Goal: Obtain resource: Download file/media

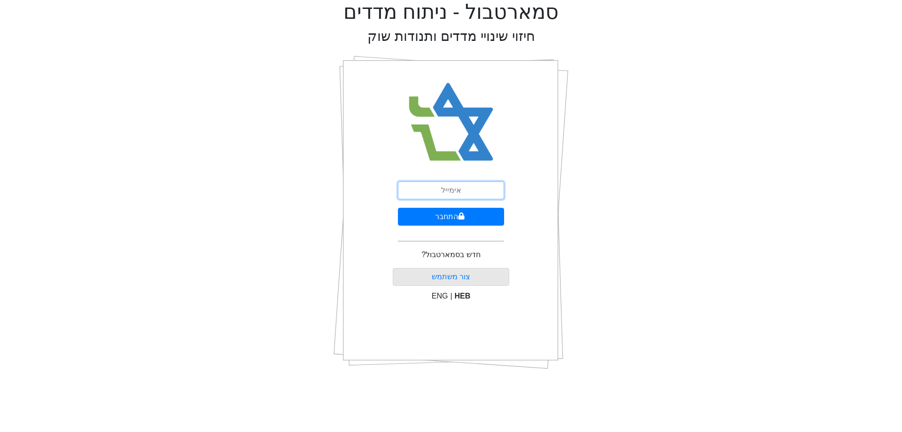
click at [447, 193] on input "email" at bounding box center [451, 190] width 106 height 18
click at [902, 377] on com-1password-button at bounding box center [902, 377] width 0 height 0
type input "[EMAIL_ADDRESS][DOMAIN_NAME]"
click at [458, 215] on icon "submit" at bounding box center [461, 216] width 7 height 8
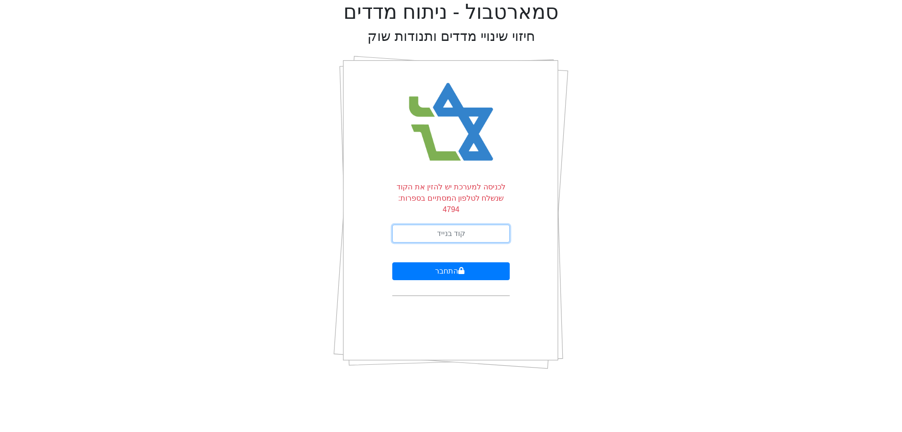
click at [453, 225] on input "text" at bounding box center [450, 234] width 117 height 18
type input "177414"
click at [392, 262] on button "התחבר" at bounding box center [450, 271] width 117 height 18
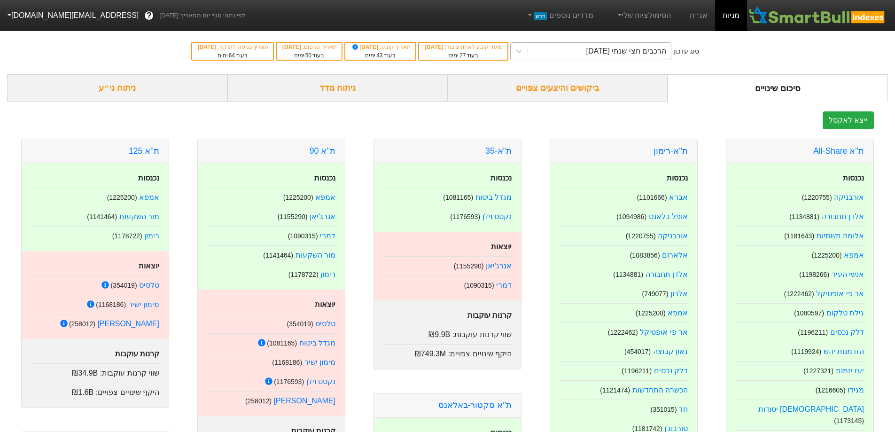
click at [603, 55] on div "הרכבים חצי שנתי [DATE]" at bounding box center [626, 51] width 80 height 11
click at [616, 53] on div "הרכבים חצי שנתי [DATE]" at bounding box center [626, 51] width 80 height 11
click at [618, 47] on div "הרכבים חצי שנתי [DATE]" at bounding box center [626, 51] width 80 height 11
click at [698, 20] on link "אג״ח" at bounding box center [698, 15] width 33 height 31
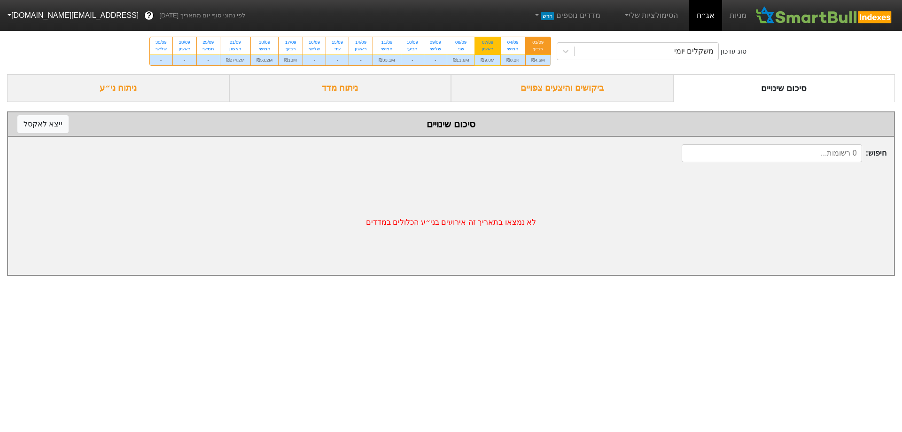
click at [481, 43] on div "07/09" at bounding box center [488, 42] width 14 height 7
click at [482, 43] on input "07/09 ראשון ₪9.8M" at bounding box center [485, 40] width 6 height 6
radio input "true"
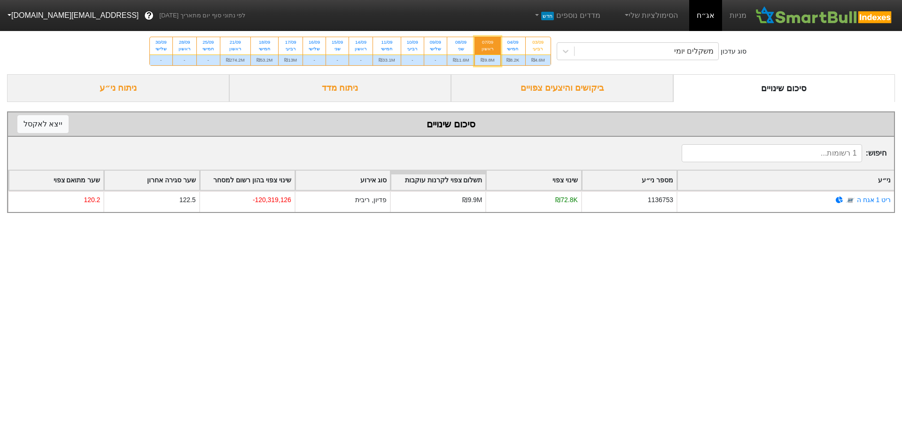
click at [602, 86] on div "ביקושים והיצעים צפויים" at bounding box center [562, 88] width 222 height 28
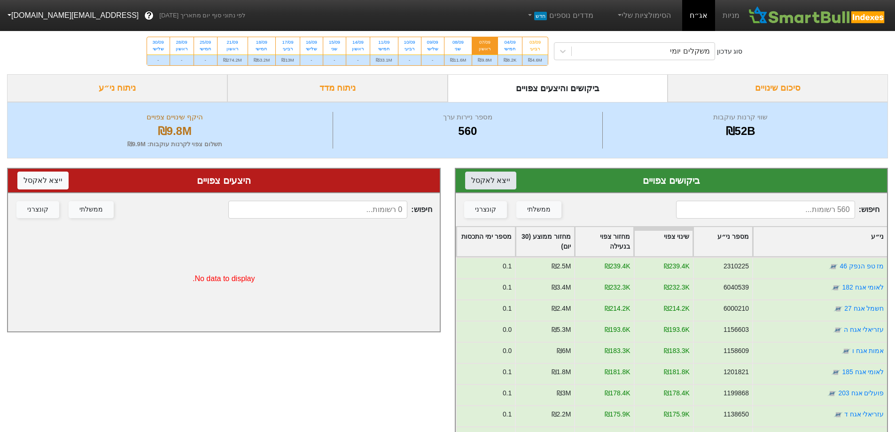
click at [494, 184] on button "ייצא ל אקסל" at bounding box center [490, 180] width 51 height 18
click at [460, 44] on div "08/09" at bounding box center [458, 42] width 16 height 7
click at [458, 43] on input "08/09 שני ₪11.6M" at bounding box center [455, 40] width 6 height 6
radio input "true"
click at [488, 175] on button "ייצא ל אקסל" at bounding box center [490, 180] width 51 height 18
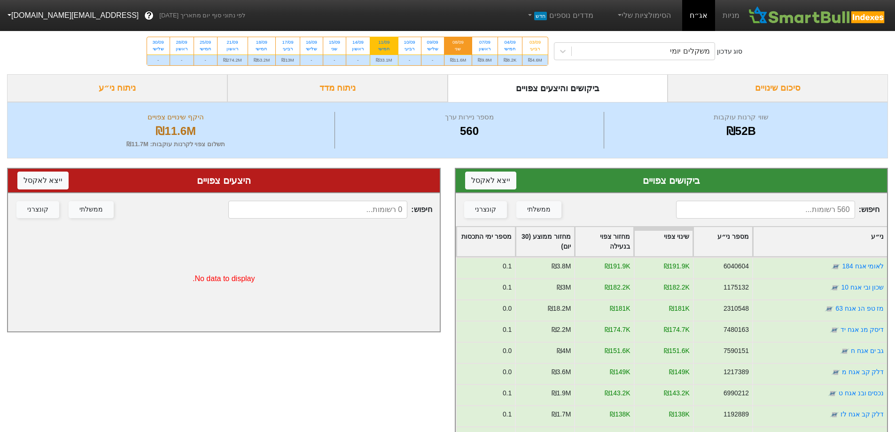
click at [388, 43] on div "11/09" at bounding box center [384, 42] width 16 height 7
click at [384, 43] on input "11/09 חמישי ₪33.1M" at bounding box center [381, 40] width 6 height 6
radio input "true"
click at [480, 180] on button "ייצא ל אקסל" at bounding box center [490, 180] width 51 height 18
click at [285, 41] on div "17/09" at bounding box center [287, 42] width 13 height 7
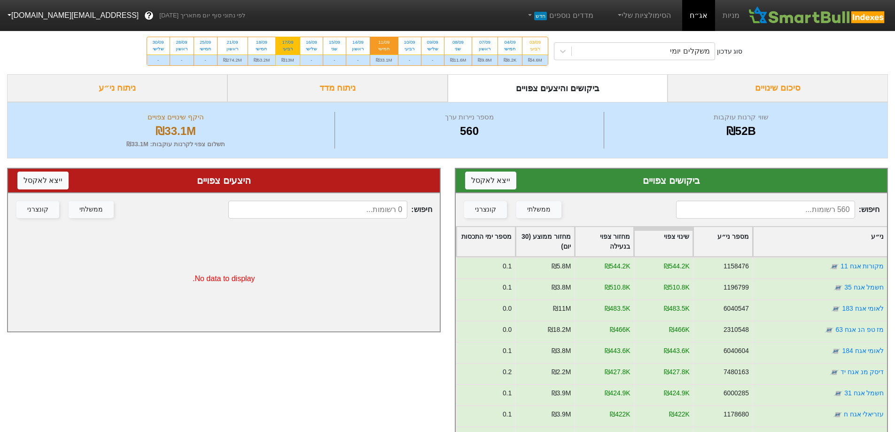
click at [285, 41] on input "17/09 רביעי ₪13M" at bounding box center [285, 40] width 6 height 6
radio input "true"
click at [495, 178] on button "ייצא ל אקסל" at bounding box center [490, 180] width 51 height 18
click at [465, 171] on button "ייצא ל אקסל" at bounding box center [490, 180] width 51 height 18
click at [497, 182] on button "ייצא ל אקסל" at bounding box center [490, 180] width 51 height 18
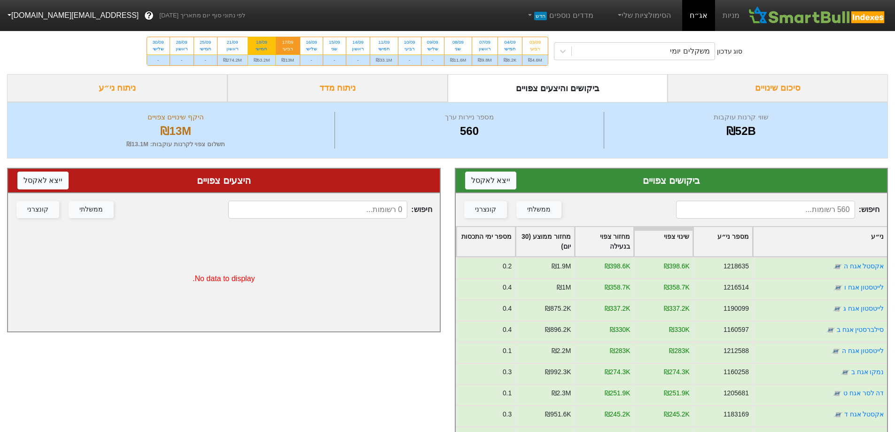
click at [268, 48] on div "חמישי" at bounding box center [262, 49] width 16 height 7
click at [262, 43] on input "18/09 חמישי ₪53.2M" at bounding box center [259, 40] width 6 height 6
radio input "true"
drag, startPoint x: 494, startPoint y: 180, endPoint x: 431, endPoint y: 207, distance: 68.4
click at [494, 180] on button "ייצא ל אקסל" at bounding box center [490, 180] width 51 height 18
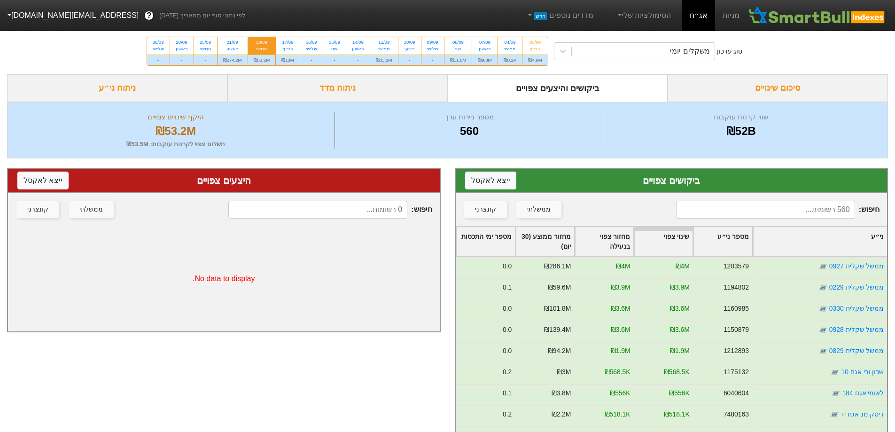
drag, startPoint x: 234, startPoint y: 43, endPoint x: 256, endPoint y: 57, distance: 25.8
click at [235, 44] on div "21/09" at bounding box center [232, 42] width 19 height 7
click at [233, 43] on input "21/09 ראשון ₪274.2M" at bounding box center [229, 40] width 6 height 6
radio input "true"
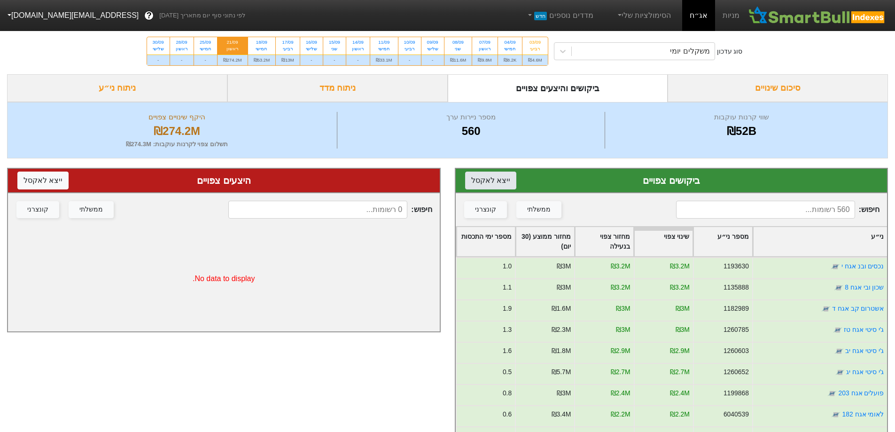
click at [500, 177] on button "ייצא ל אקסל" at bounding box center [490, 180] width 51 height 18
